Goal: Complete application form: Complete application form

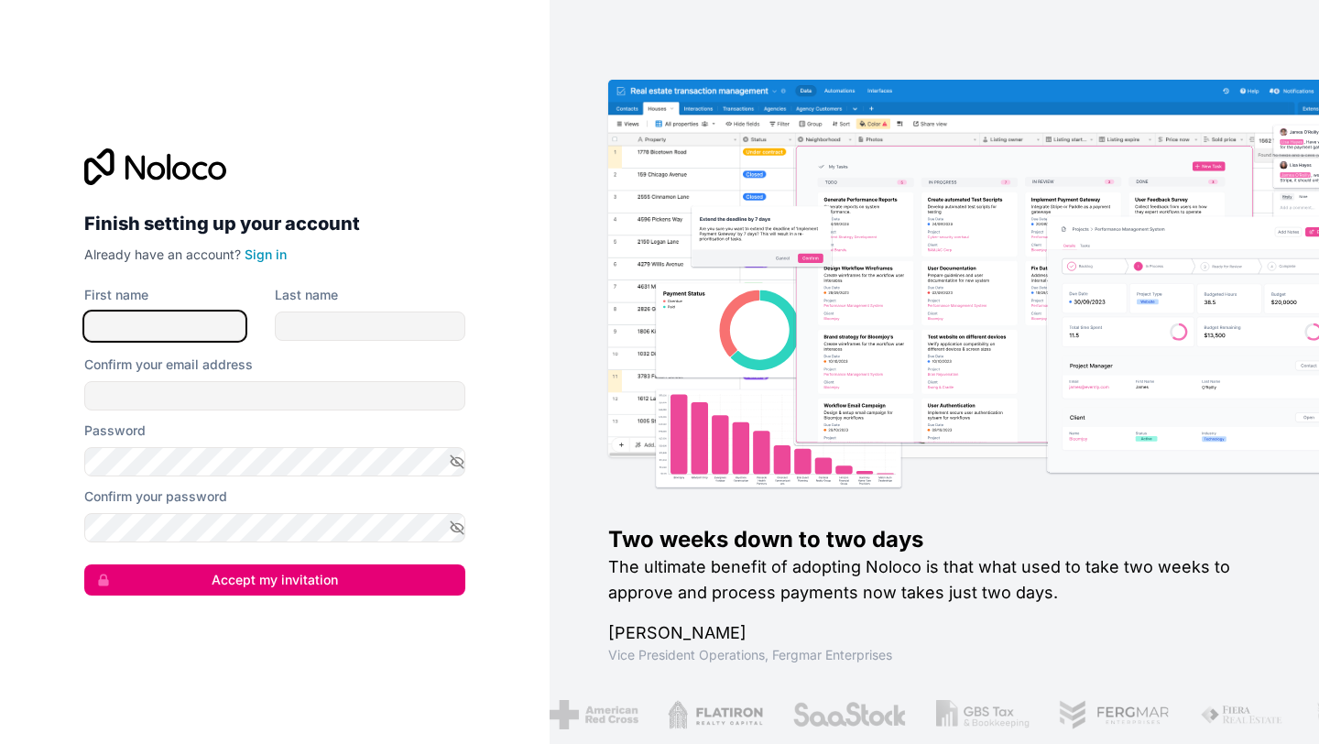
click at [198, 324] on input "First name" at bounding box center [164, 325] width 161 height 29
type input "s"
type input "[PERSON_NAME]"
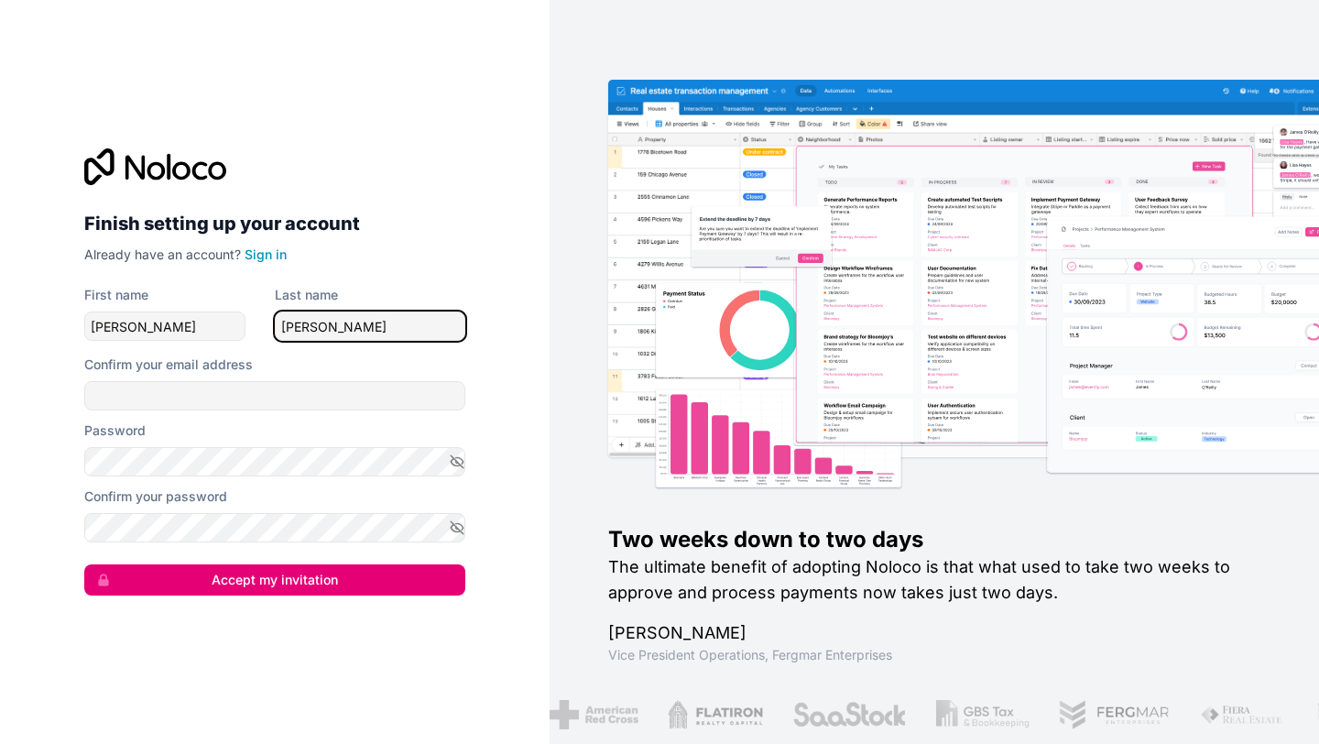
type input "[PERSON_NAME]"
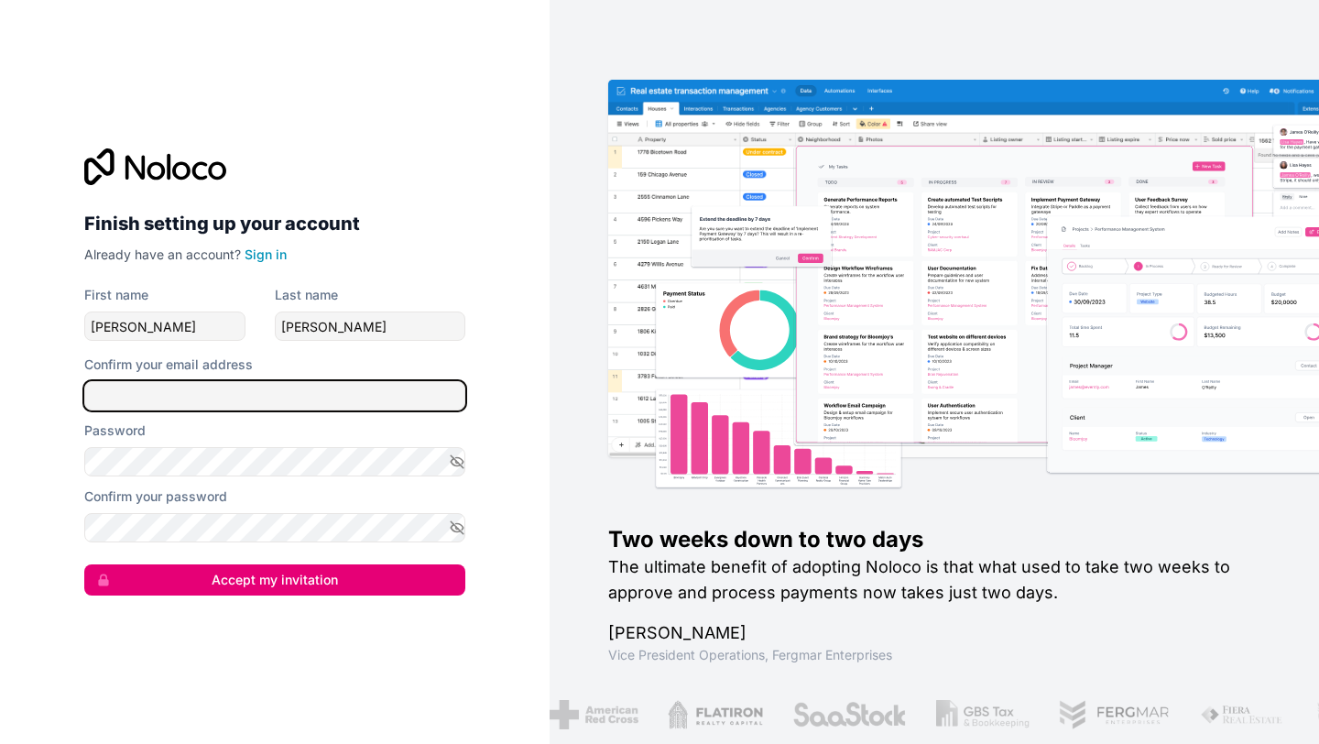
click at [248, 391] on input "Confirm your email address" at bounding box center [274, 395] width 381 height 29
type input "[PERSON_NAME][EMAIL_ADDRESS][DOMAIN_NAME]"
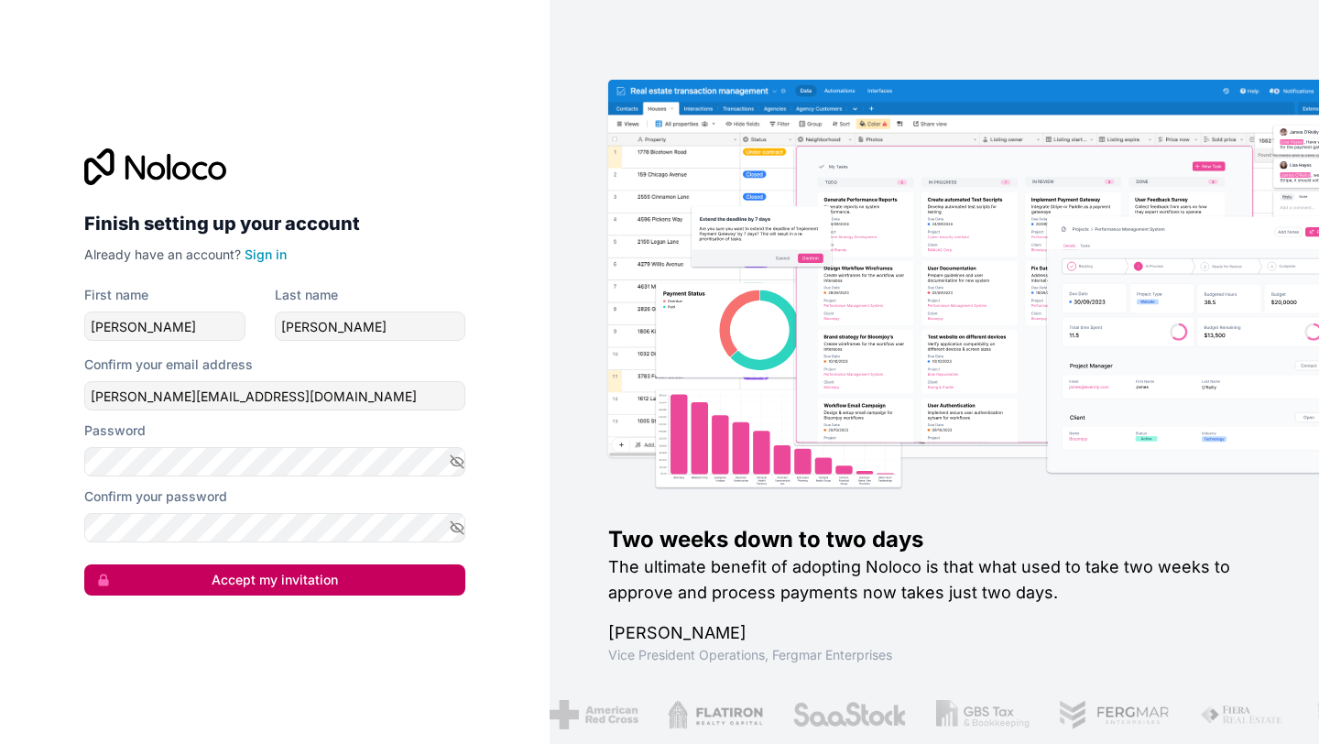
click at [271, 586] on button "Accept my invitation" at bounding box center [274, 579] width 381 height 31
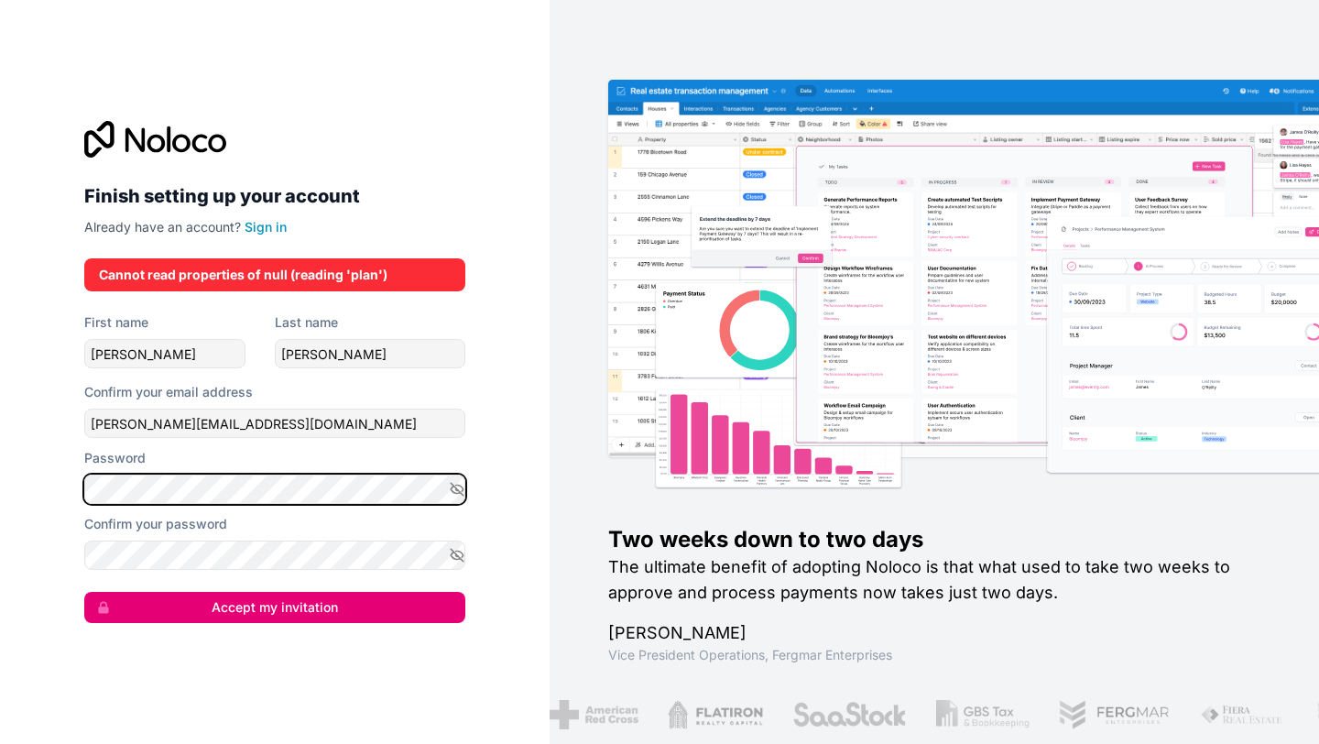
click at [54, 481] on div "Finish setting up your account Already have an account? Sign in Cannot read pro…" at bounding box center [274, 372] width 549 height 744
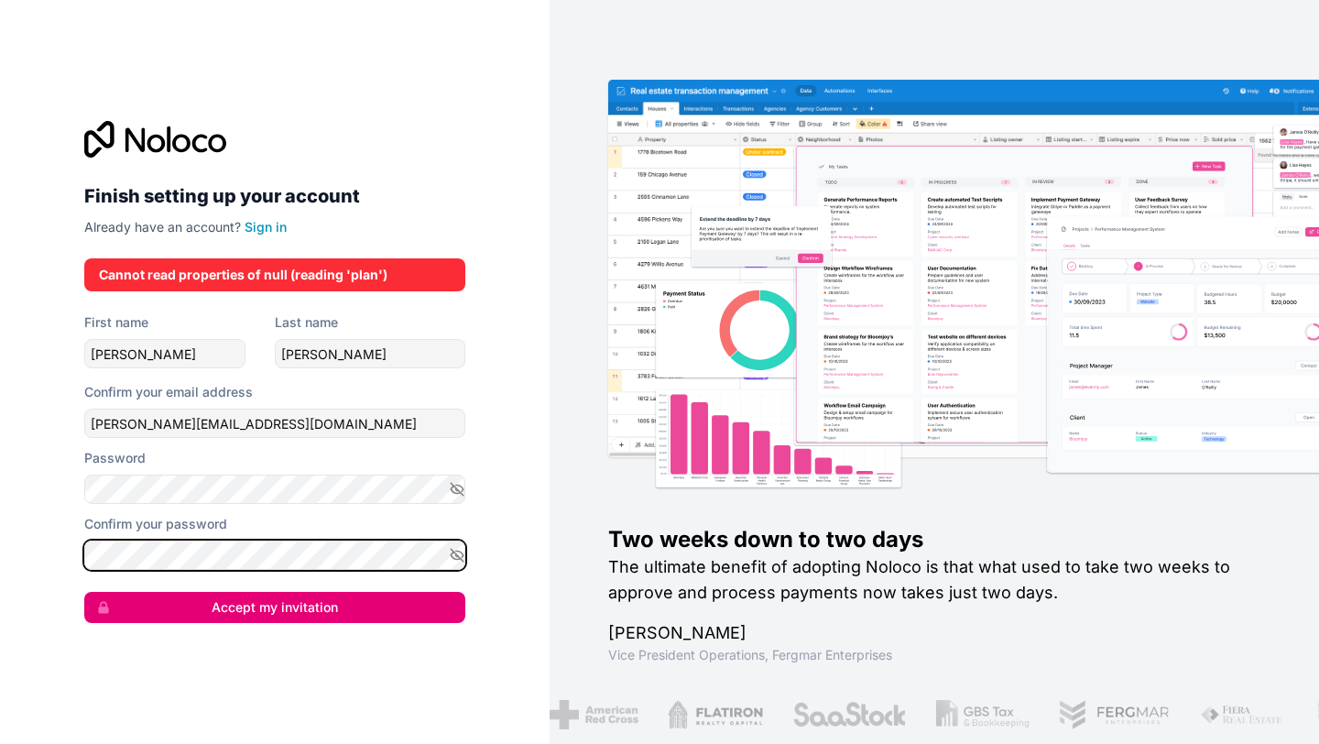
click at [84, 592] on button "Accept my invitation" at bounding box center [274, 607] width 381 height 31
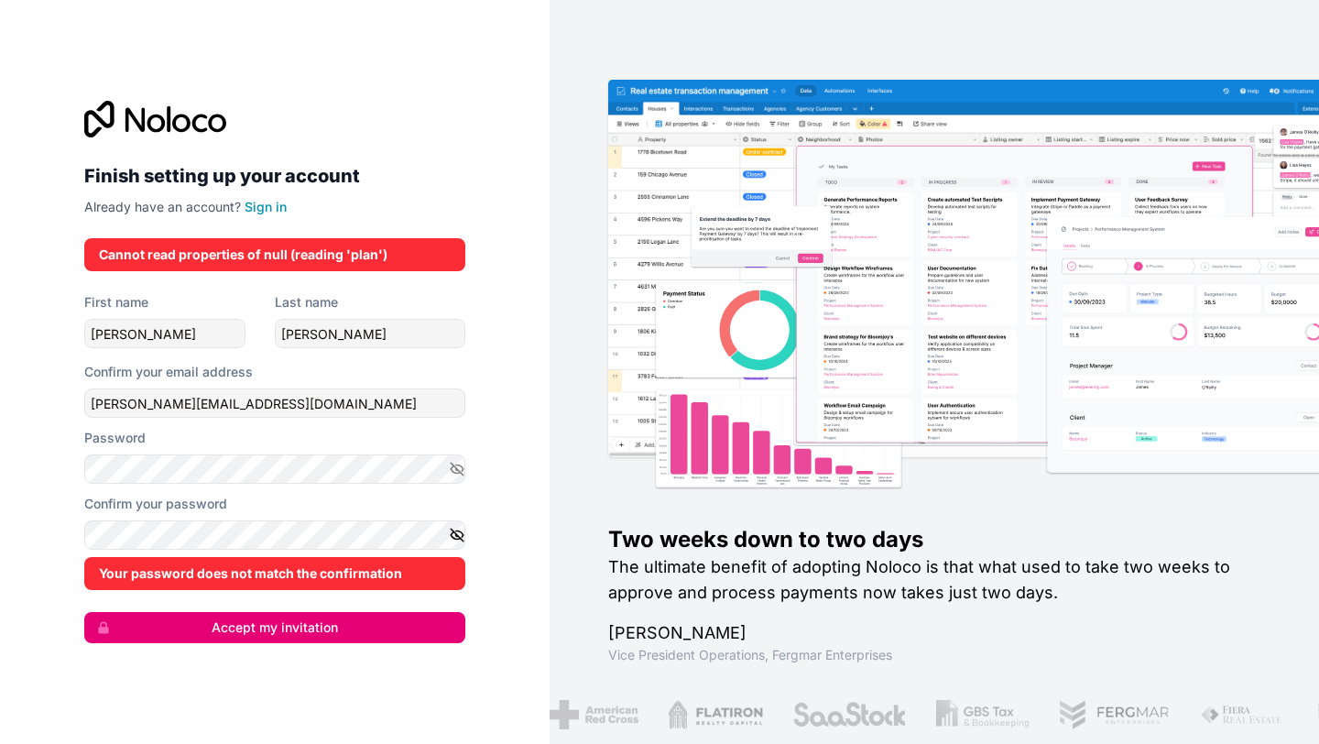
click at [460, 535] on icon "button" at bounding box center [457, 534] width 16 height 16
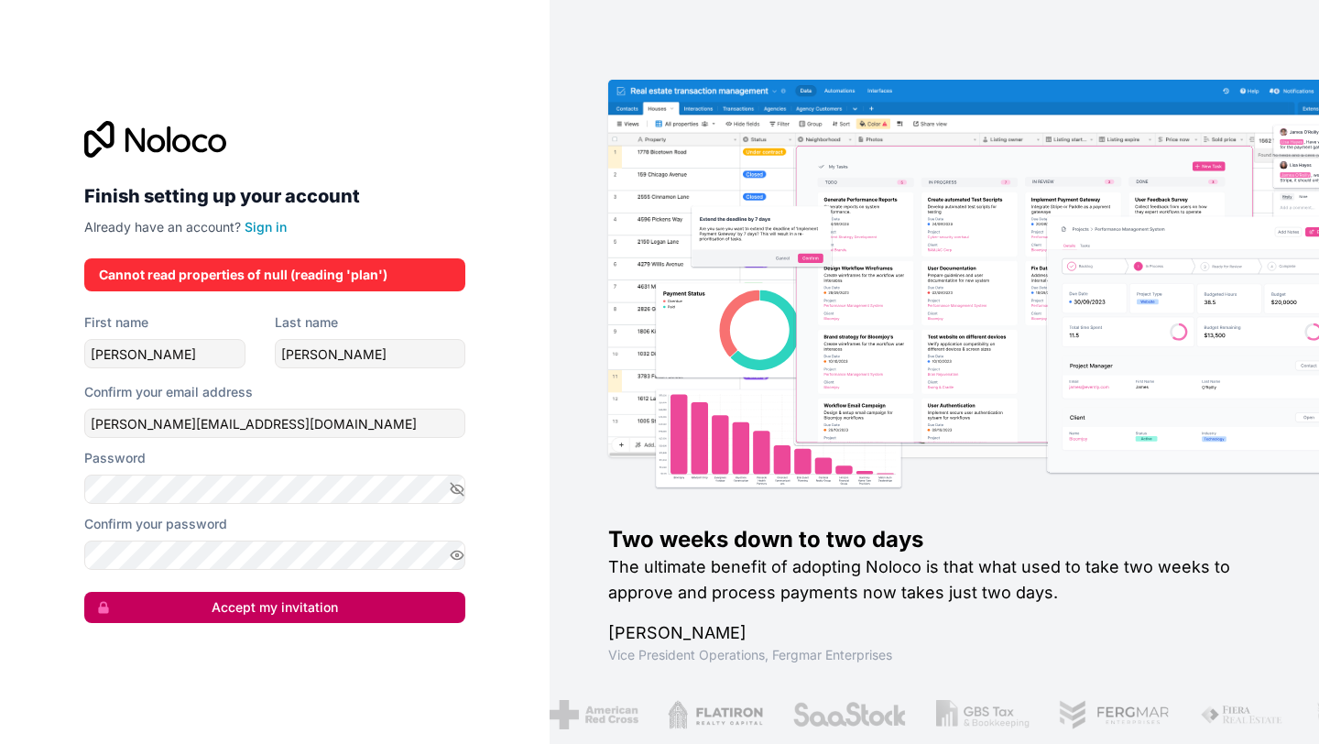
click at [306, 619] on button "Accept my invitation" at bounding box center [274, 607] width 381 height 31
click at [301, 608] on button "Accept my invitation" at bounding box center [274, 607] width 381 height 31
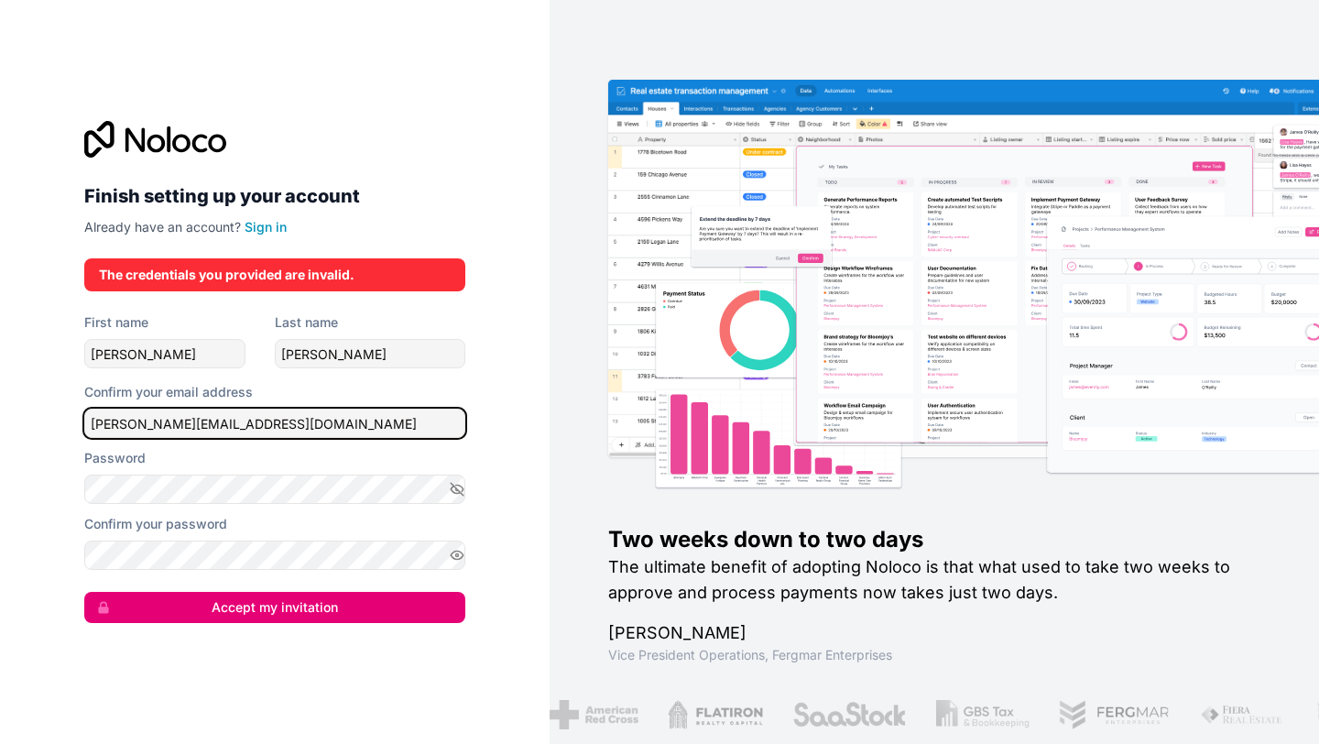
click at [374, 427] on input "[PERSON_NAME][EMAIL_ADDRESS][DOMAIN_NAME]" at bounding box center [274, 422] width 381 height 29
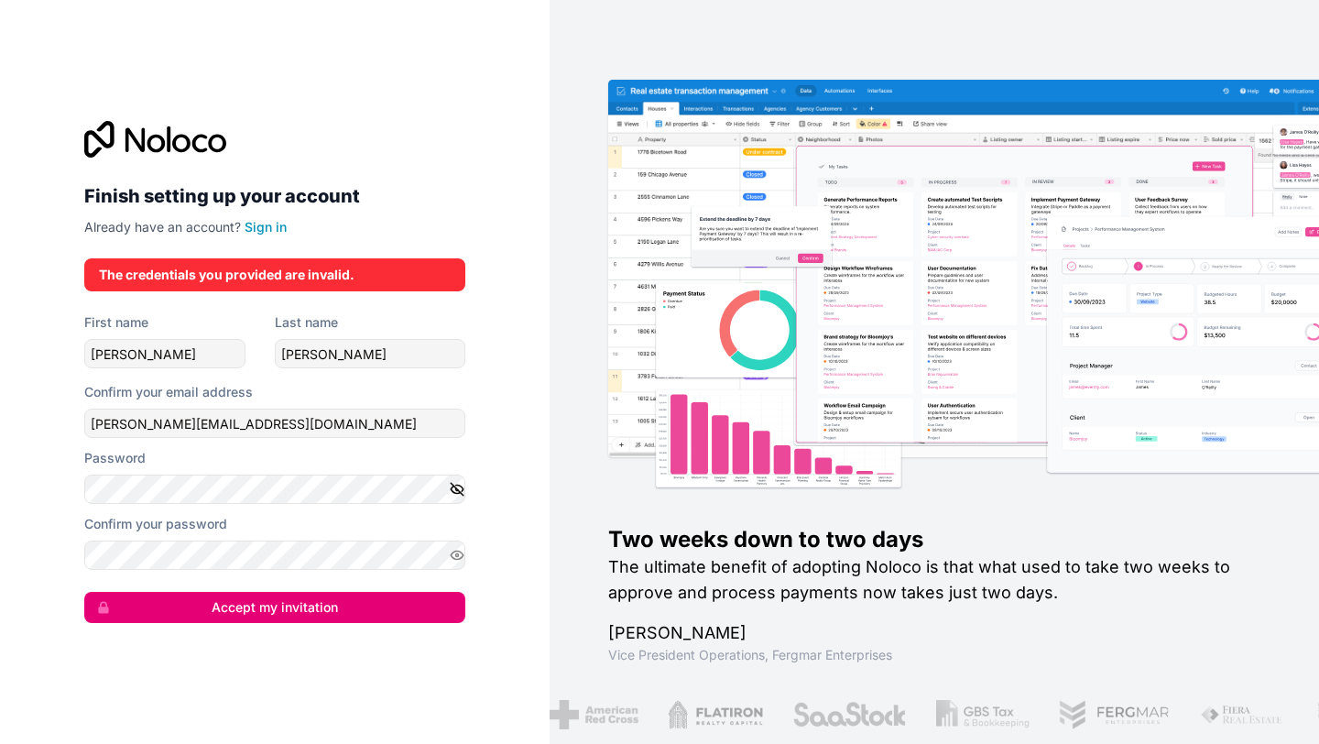
click at [457, 479] on button "button" at bounding box center [457, 488] width 16 height 29
click at [170, 347] on input "[PERSON_NAME]" at bounding box center [164, 353] width 161 height 29
click at [301, 602] on button "Accept my invitation" at bounding box center [274, 607] width 381 height 31
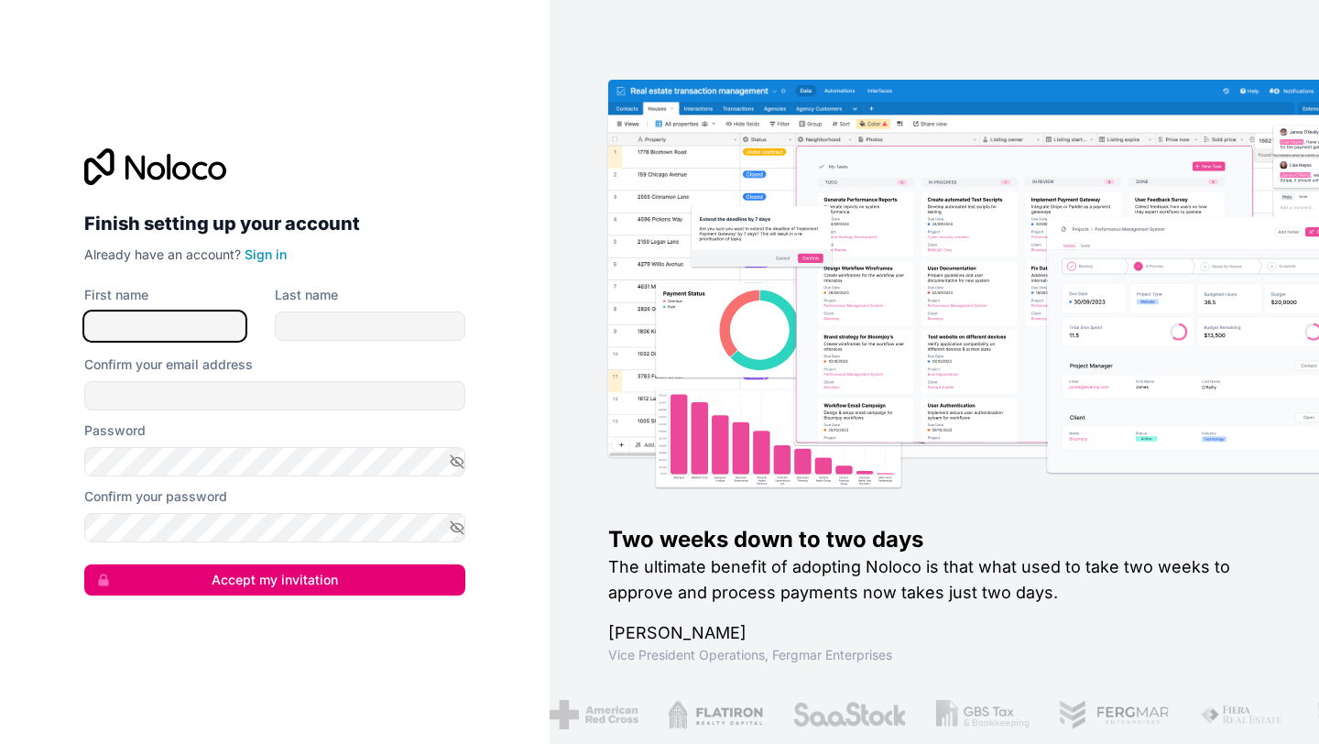
click at [199, 315] on input "First name" at bounding box center [164, 325] width 161 height 29
type input "[PERSON_NAME]"
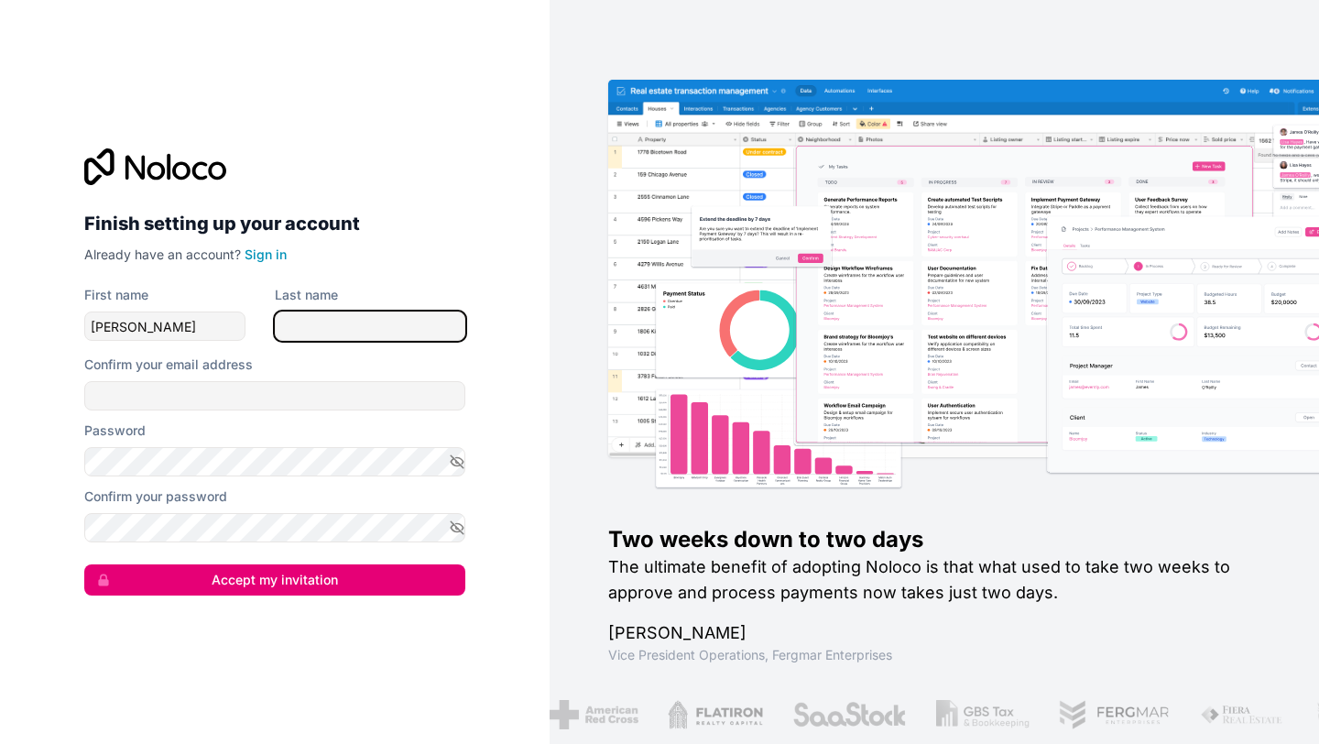
click at [321, 326] on input "Last name" at bounding box center [370, 325] width 190 height 29
type input "[PERSON_NAME]"
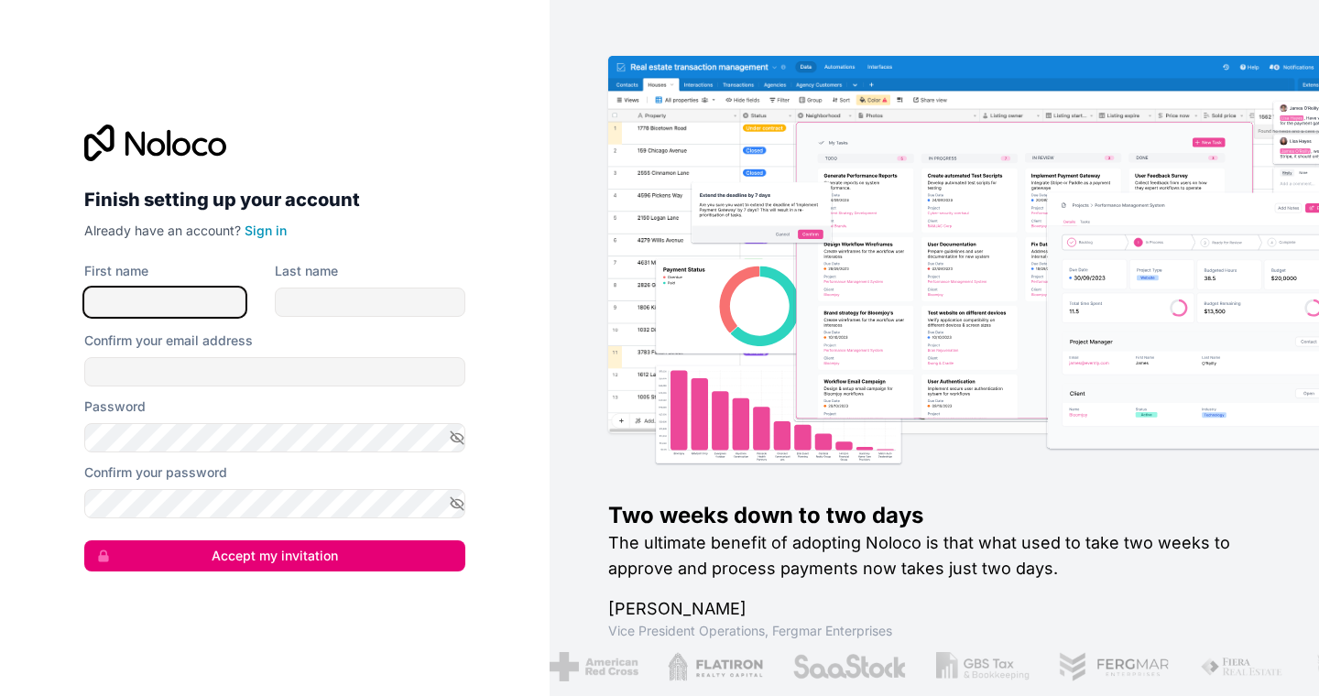
click at [202, 302] on input "First name" at bounding box center [164, 302] width 161 height 29
